Goal: Task Accomplishment & Management: Manage account settings

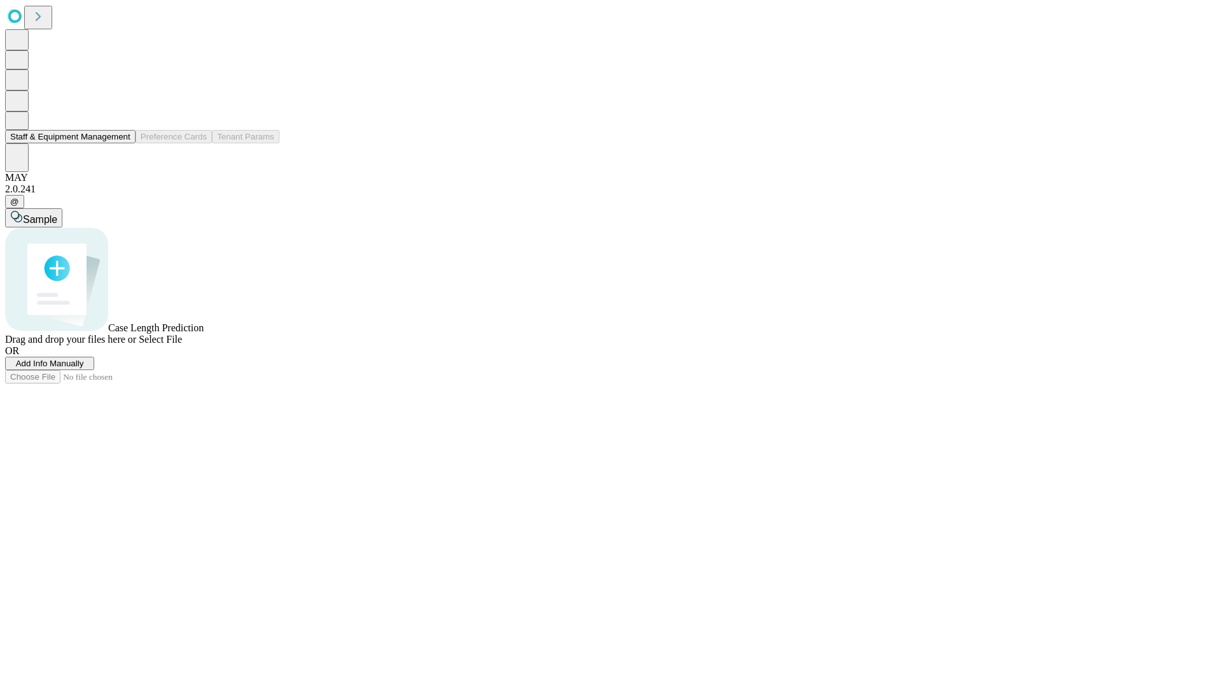
click at [119, 143] on button "Staff & Equipment Management" at bounding box center [70, 136] width 131 height 13
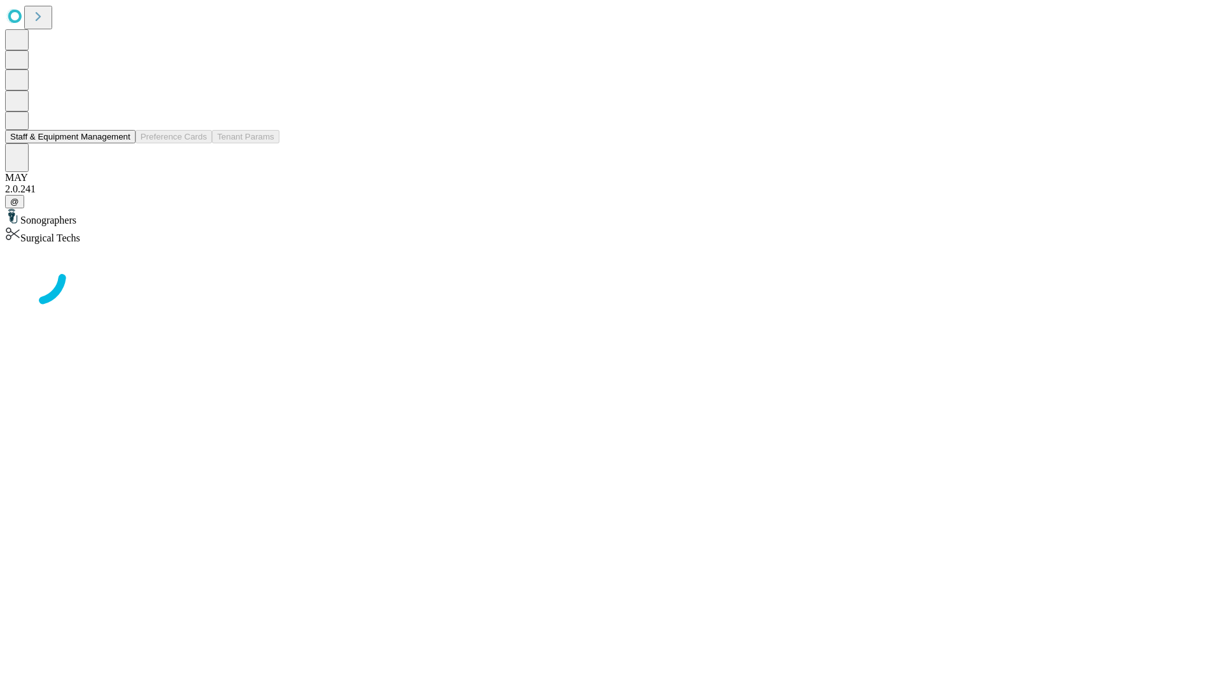
click at [122, 143] on button "Staff & Equipment Management" at bounding box center [70, 136] width 131 height 13
